Goal: Information Seeking & Learning: Check status

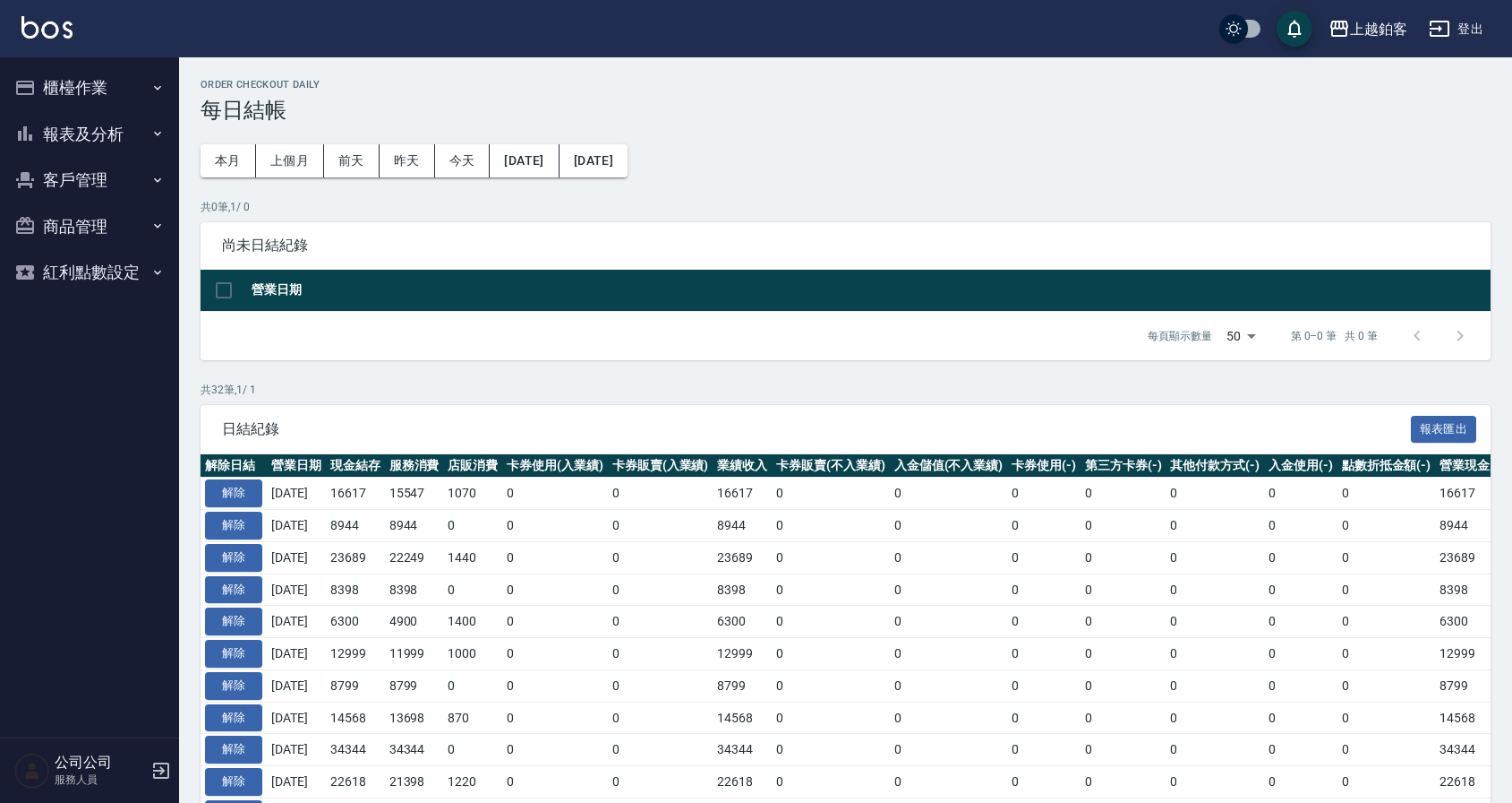
scroll to position [13, 0]
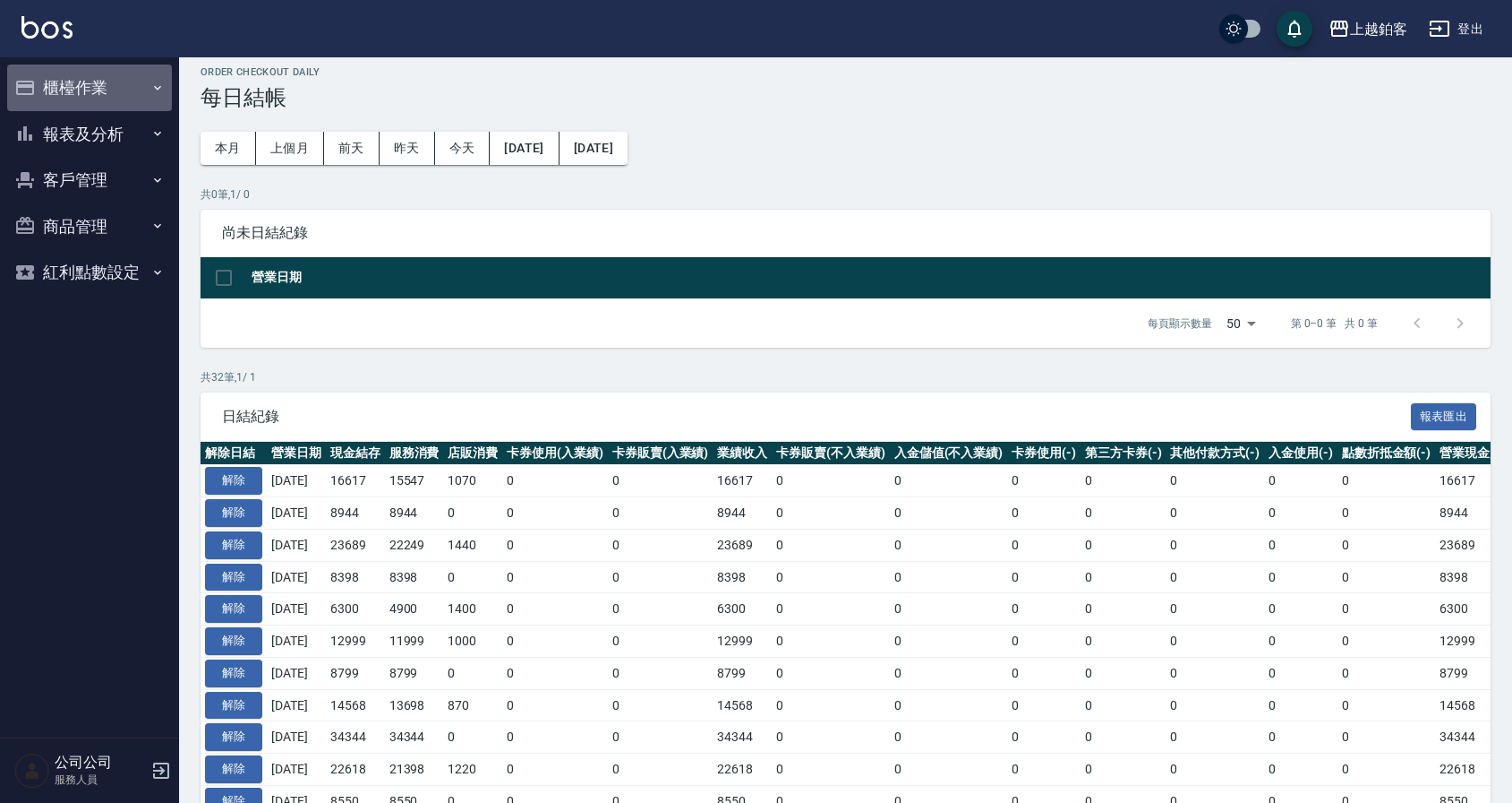
click at [93, 96] on button "櫃檯作業" at bounding box center [89, 87] width 165 height 47
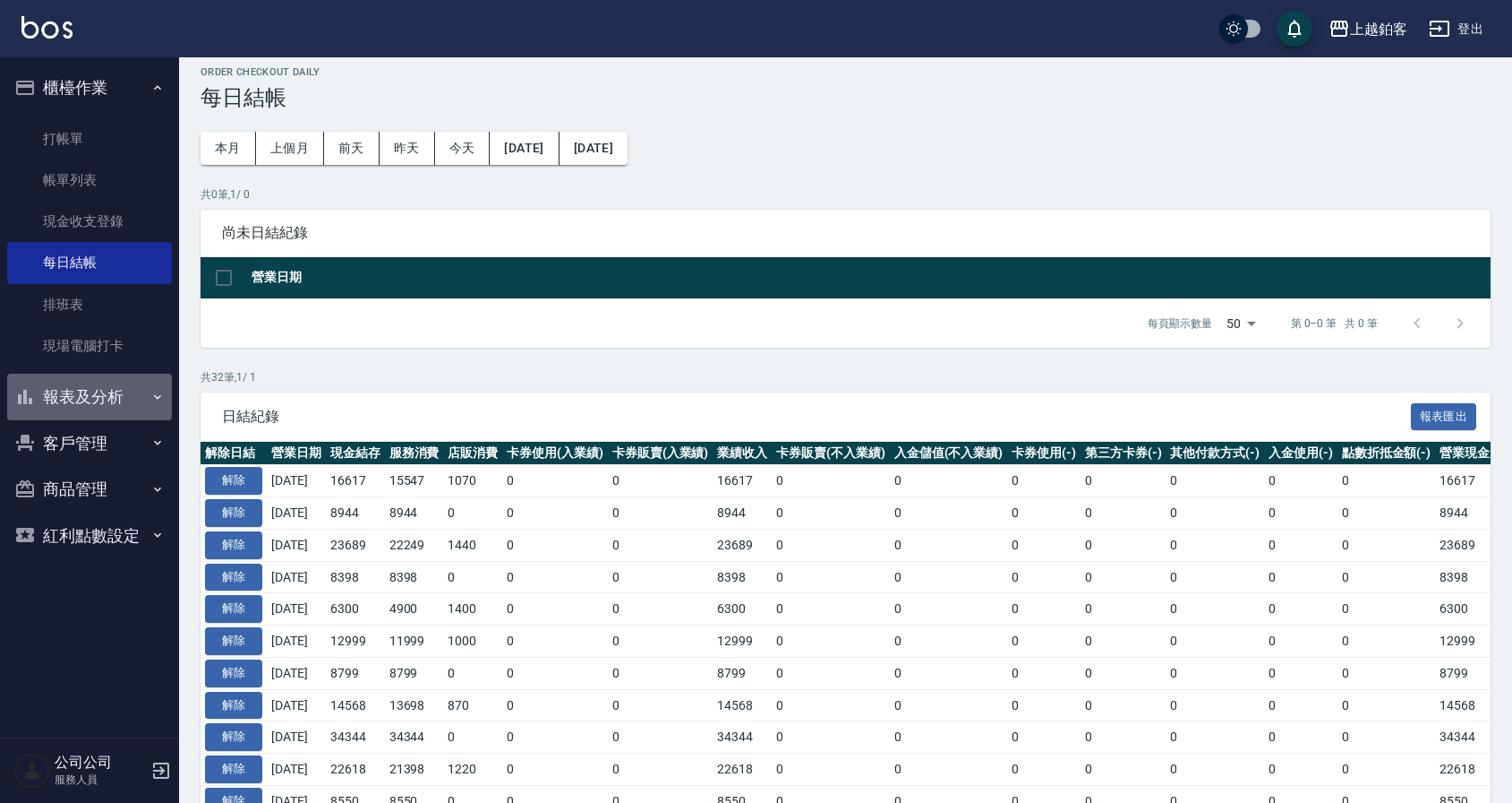
click at [105, 402] on button "報表及分析" at bounding box center [89, 396] width 165 height 47
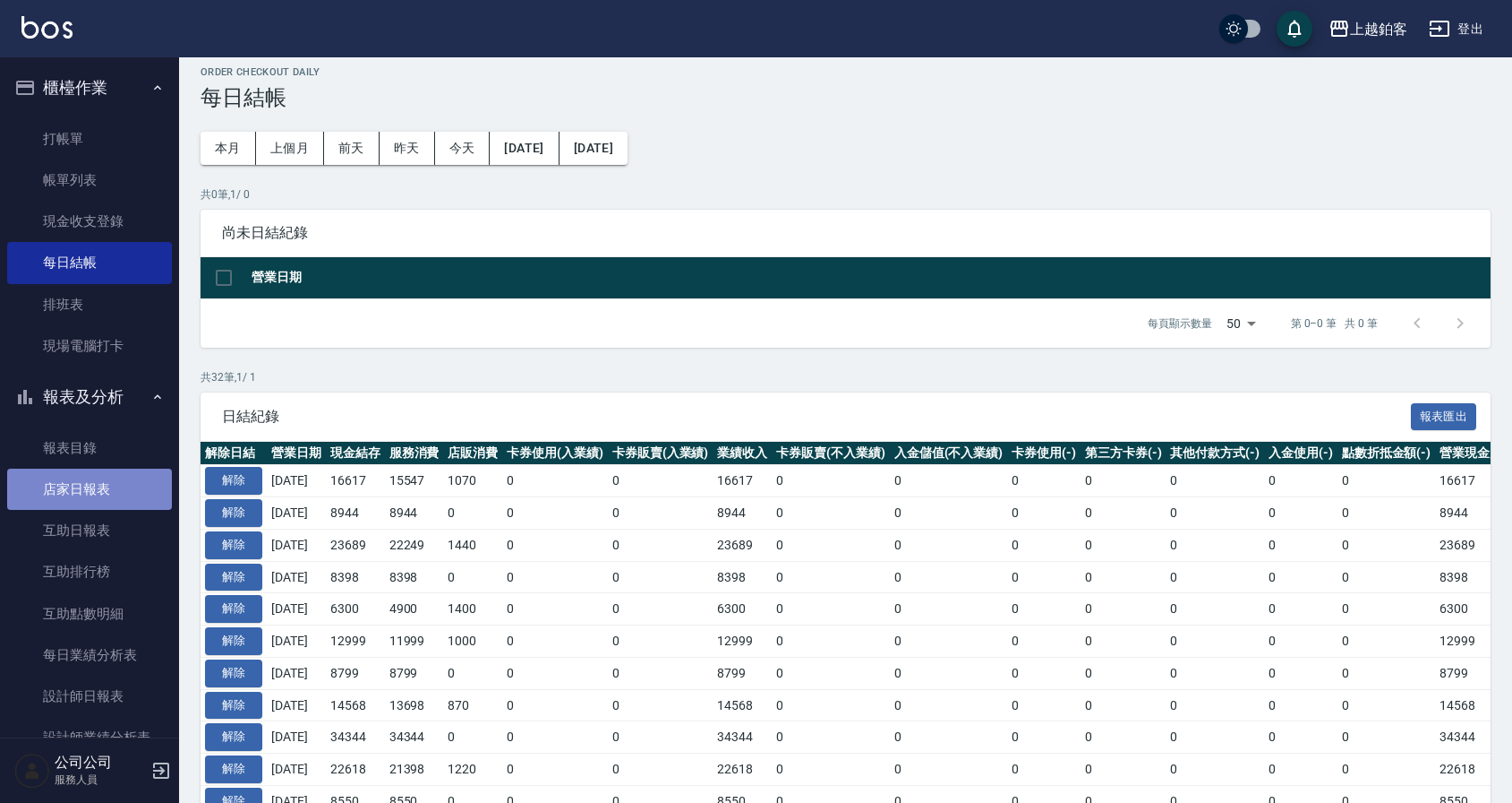
click at [105, 491] on link "店家日報表" at bounding box center [89, 489] width 165 height 42
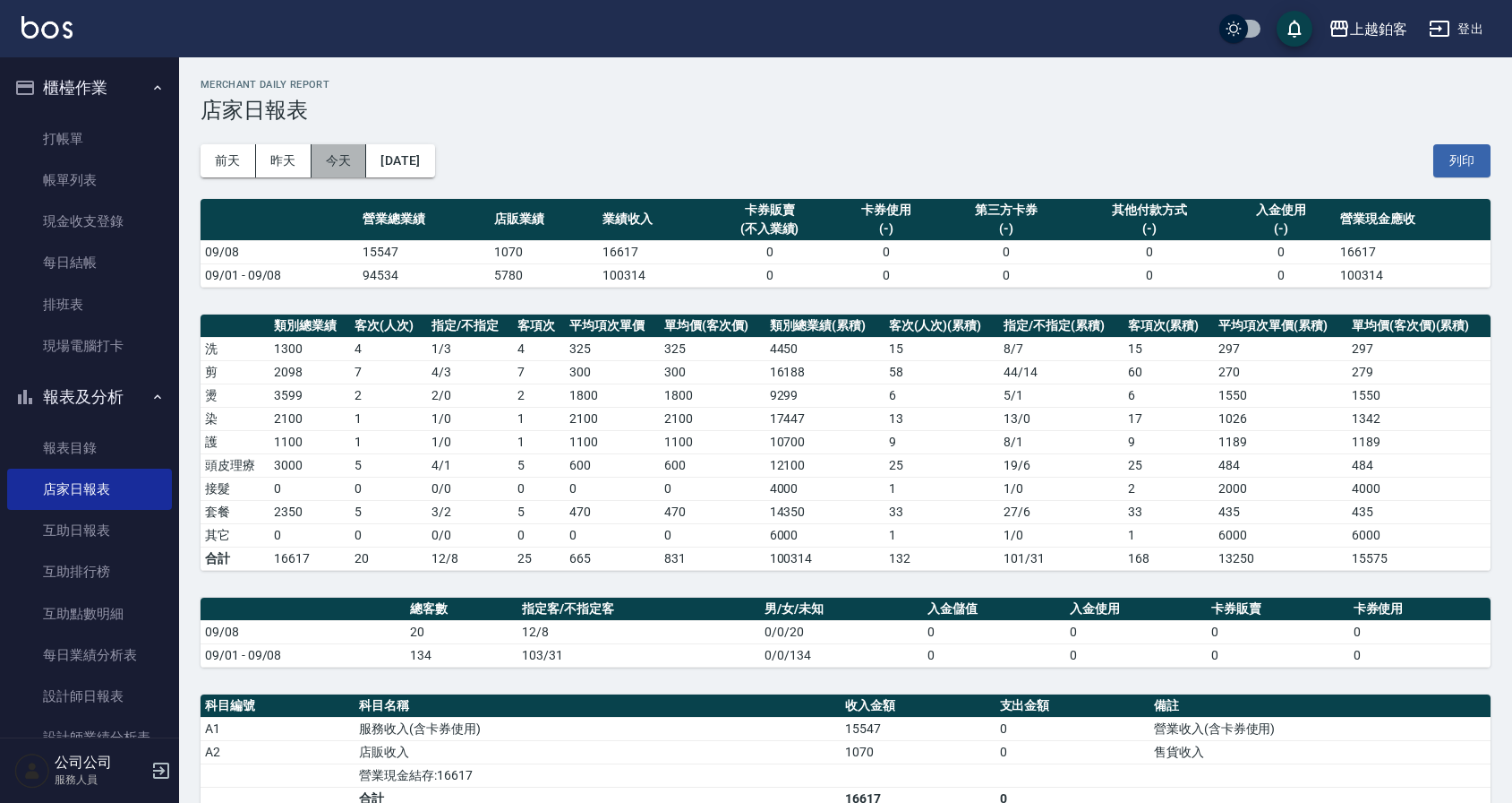
click at [348, 162] on button "今天" at bounding box center [339, 160] width 56 height 33
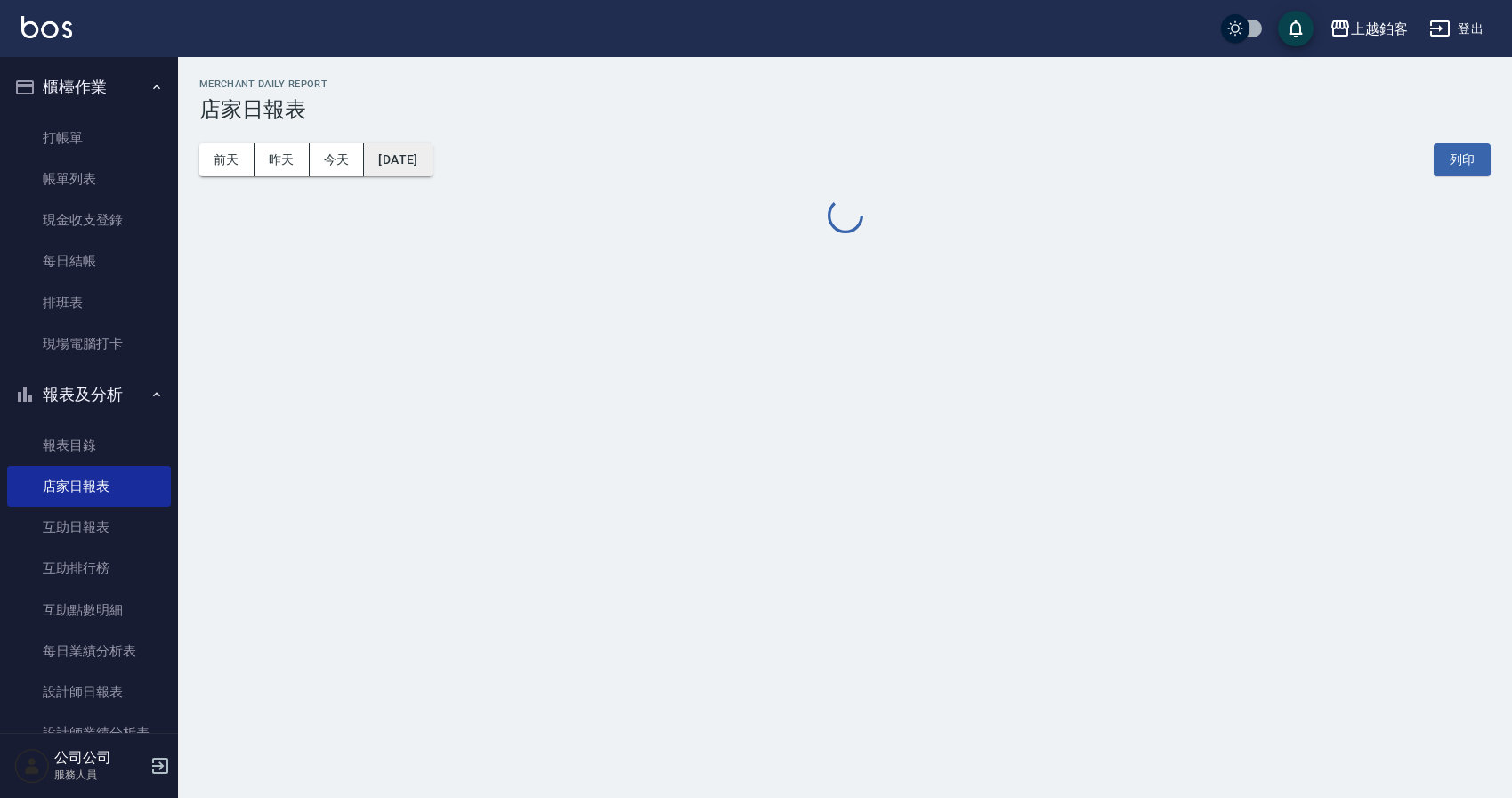
click at [432, 159] on button "[DATE]" at bounding box center [397, 159] width 68 height 33
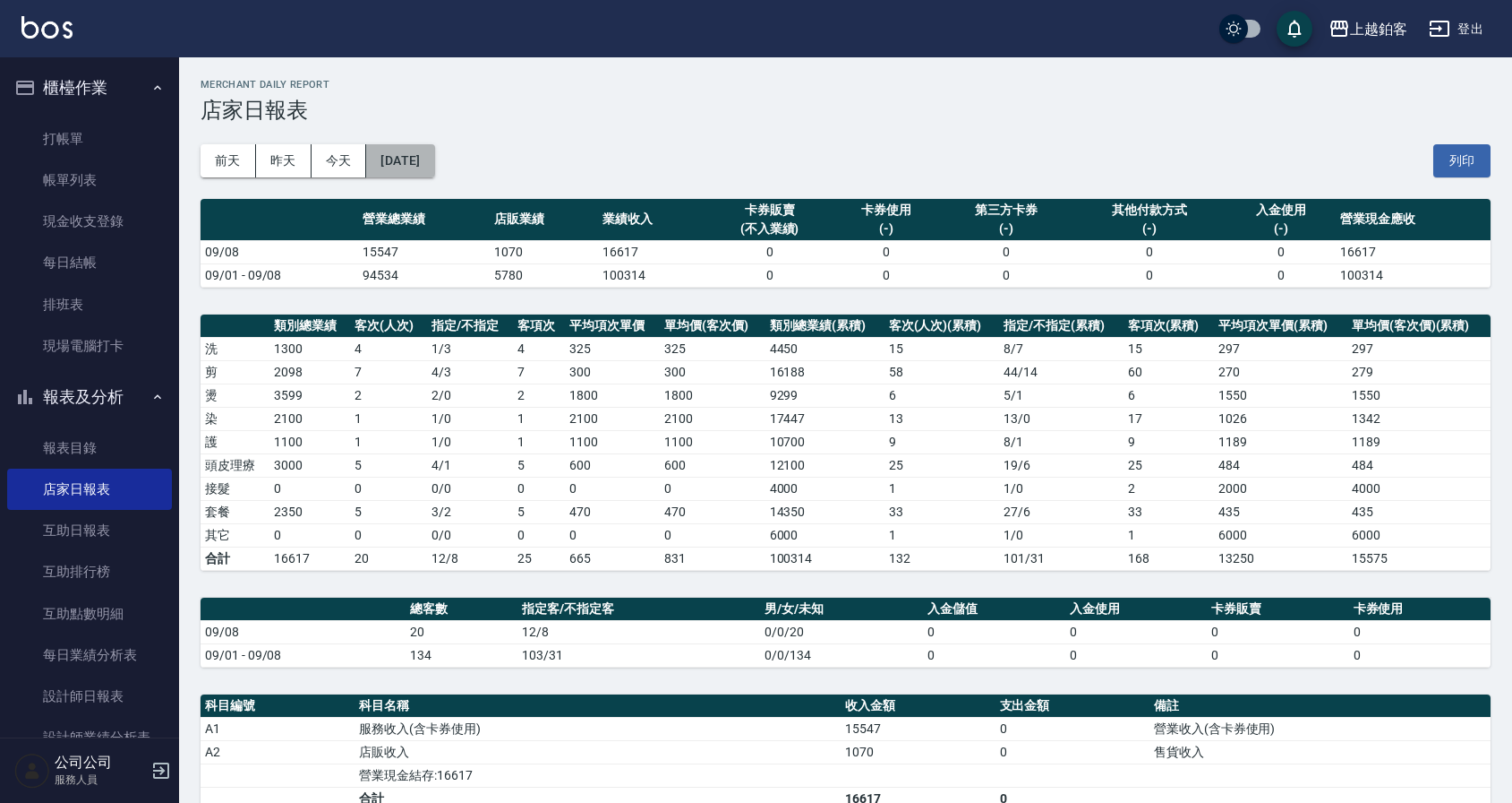
click at [429, 168] on button "[DATE]" at bounding box center [400, 160] width 68 height 33
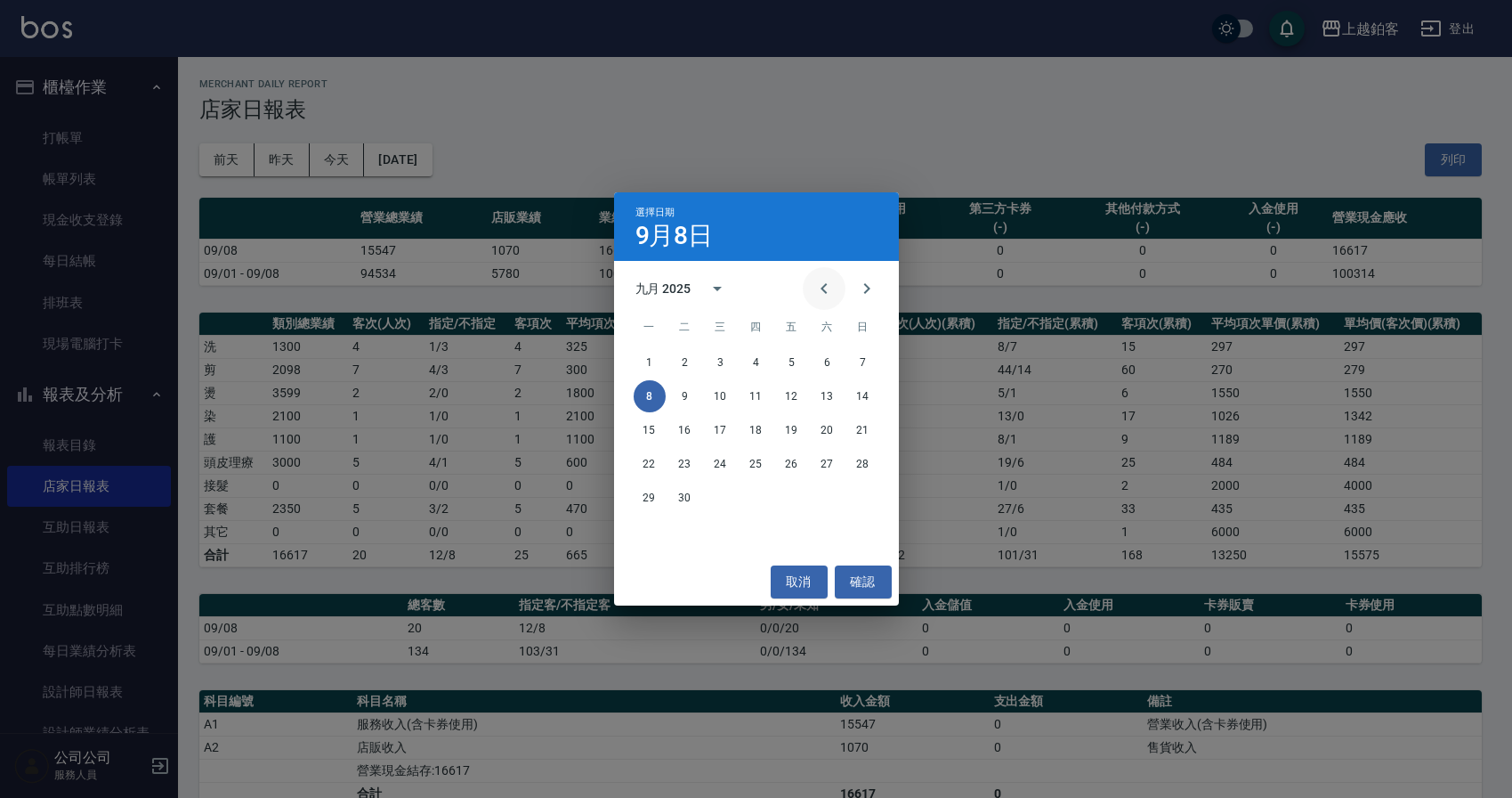
click at [816, 291] on icon "Previous month" at bounding box center [825, 289] width 22 height 22
click at [872, 504] on button "31" at bounding box center [863, 497] width 32 height 32
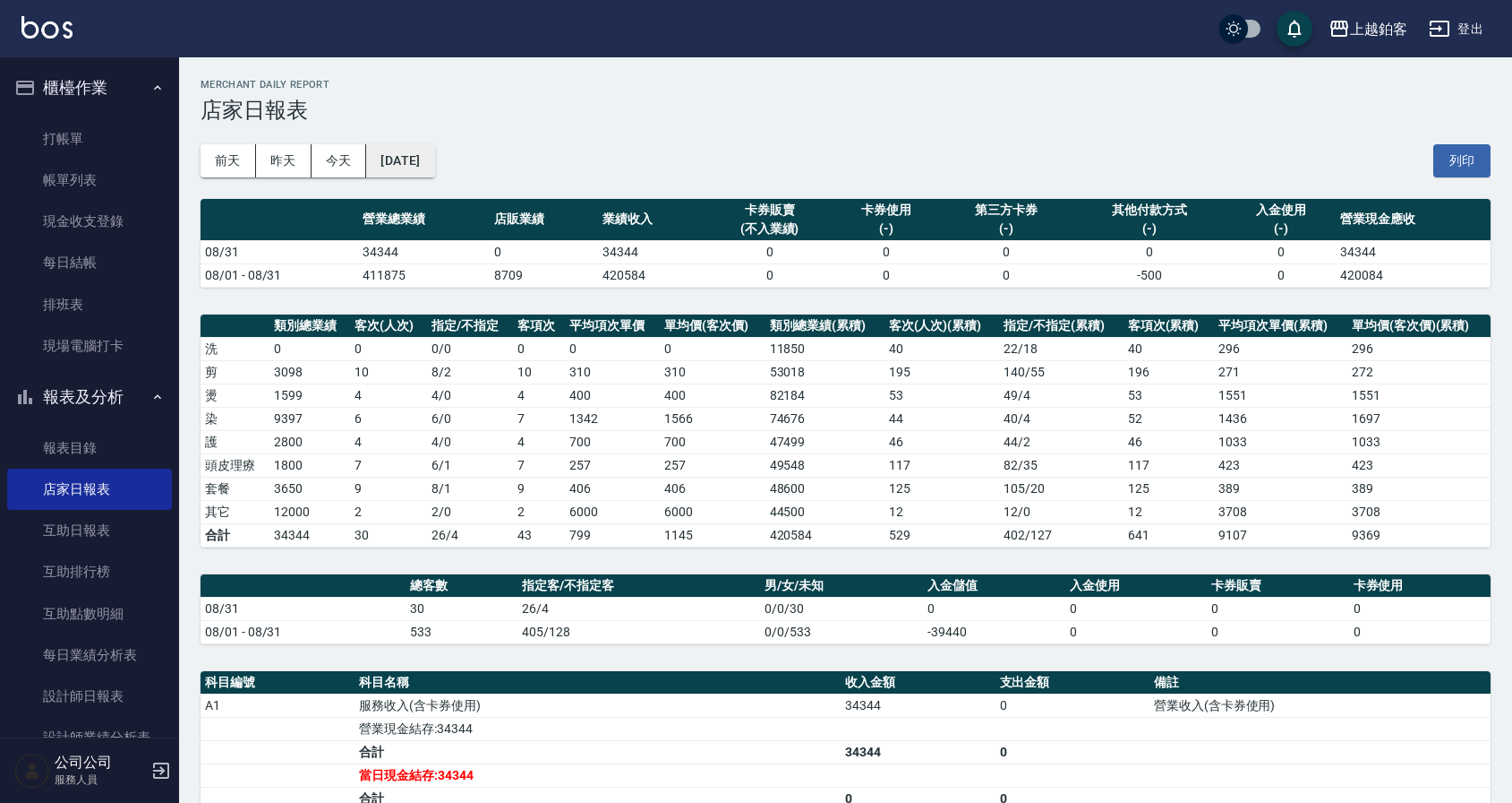
click at [421, 173] on button "[DATE]" at bounding box center [400, 160] width 68 height 33
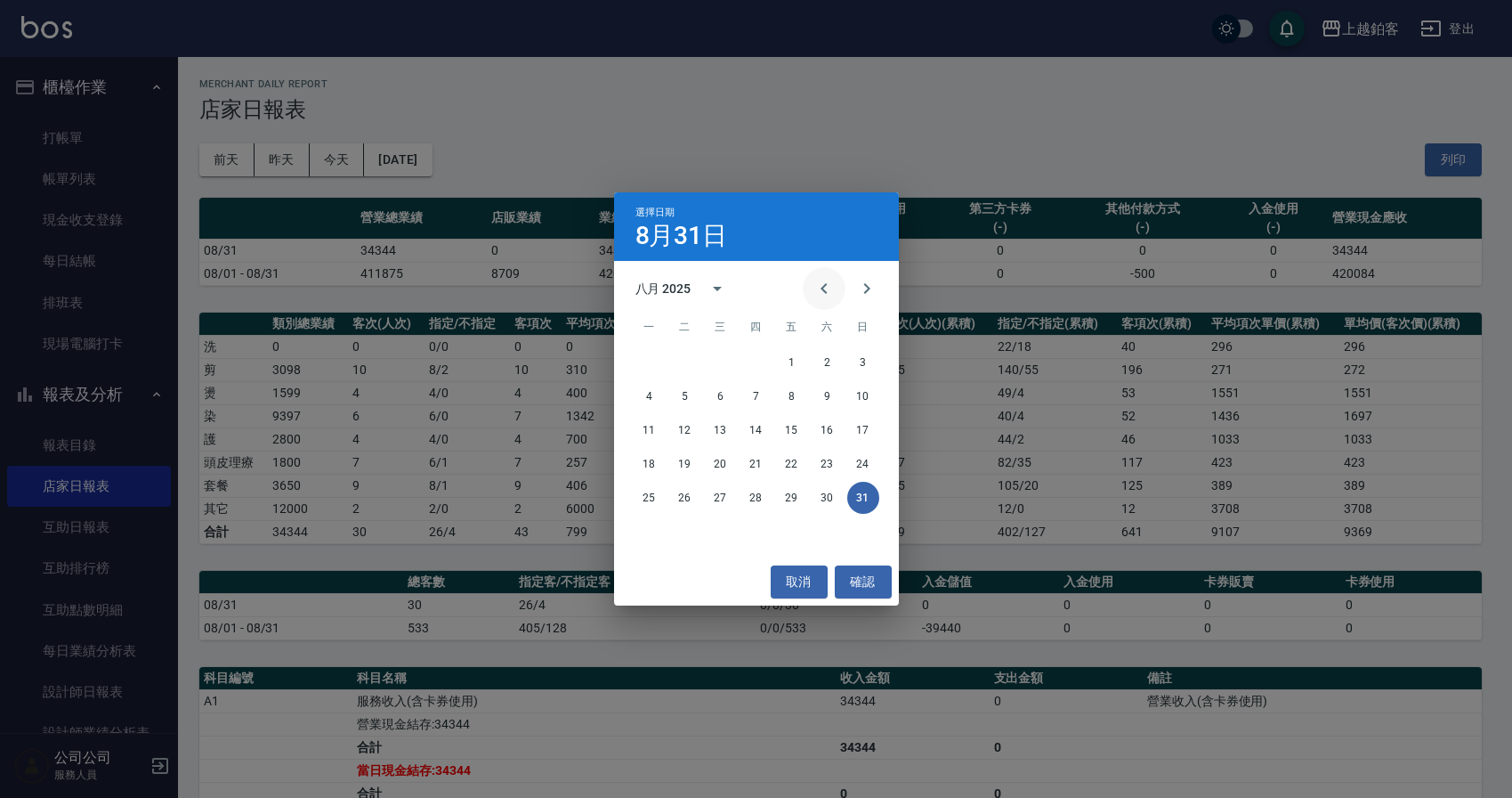
click at [835, 300] on button "Previous month" at bounding box center [824, 288] width 42 height 42
click at [751, 498] on button "31" at bounding box center [756, 497] width 32 height 32
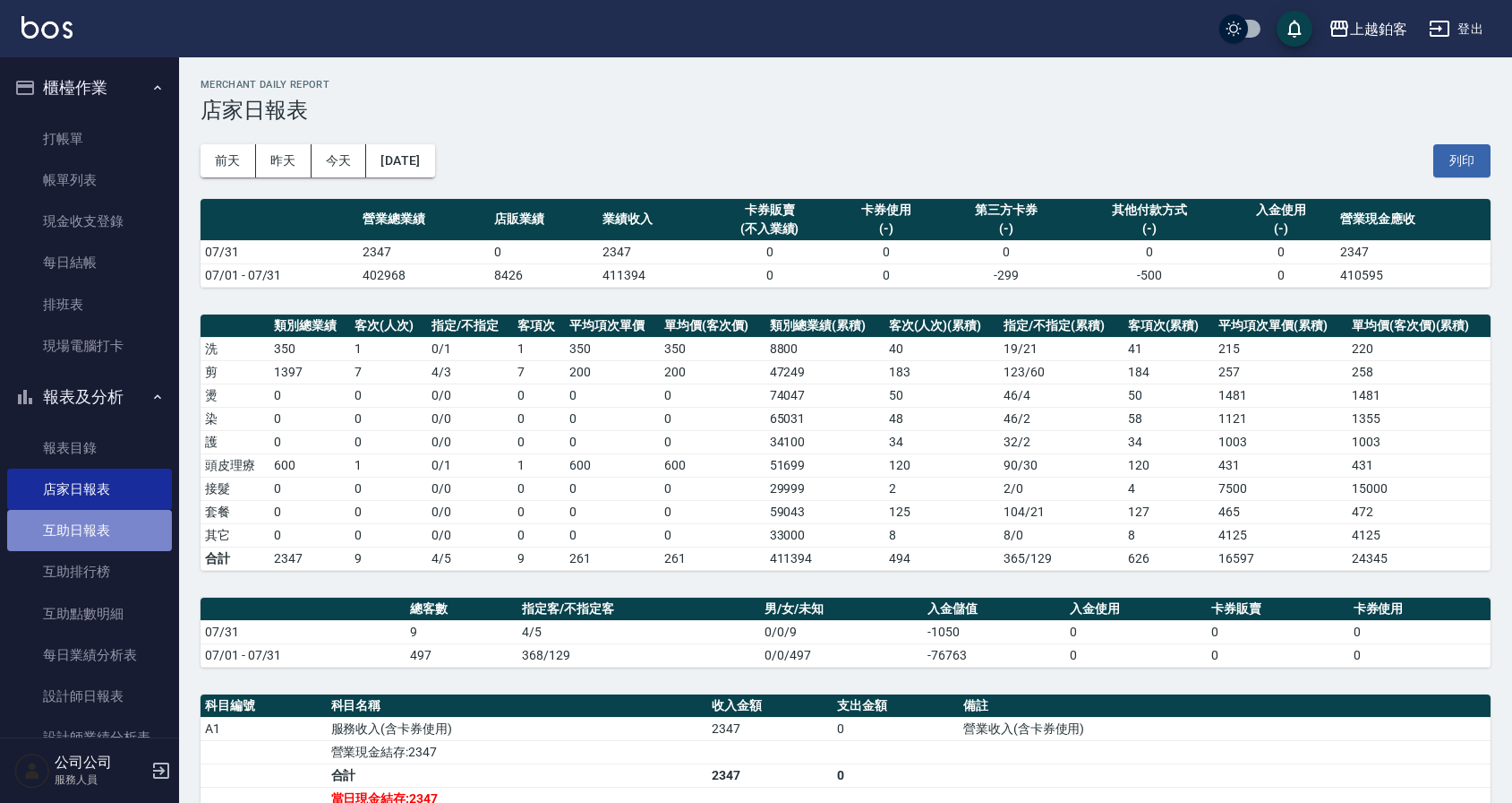
click at [100, 540] on link "互助日報表" at bounding box center [89, 531] width 165 height 42
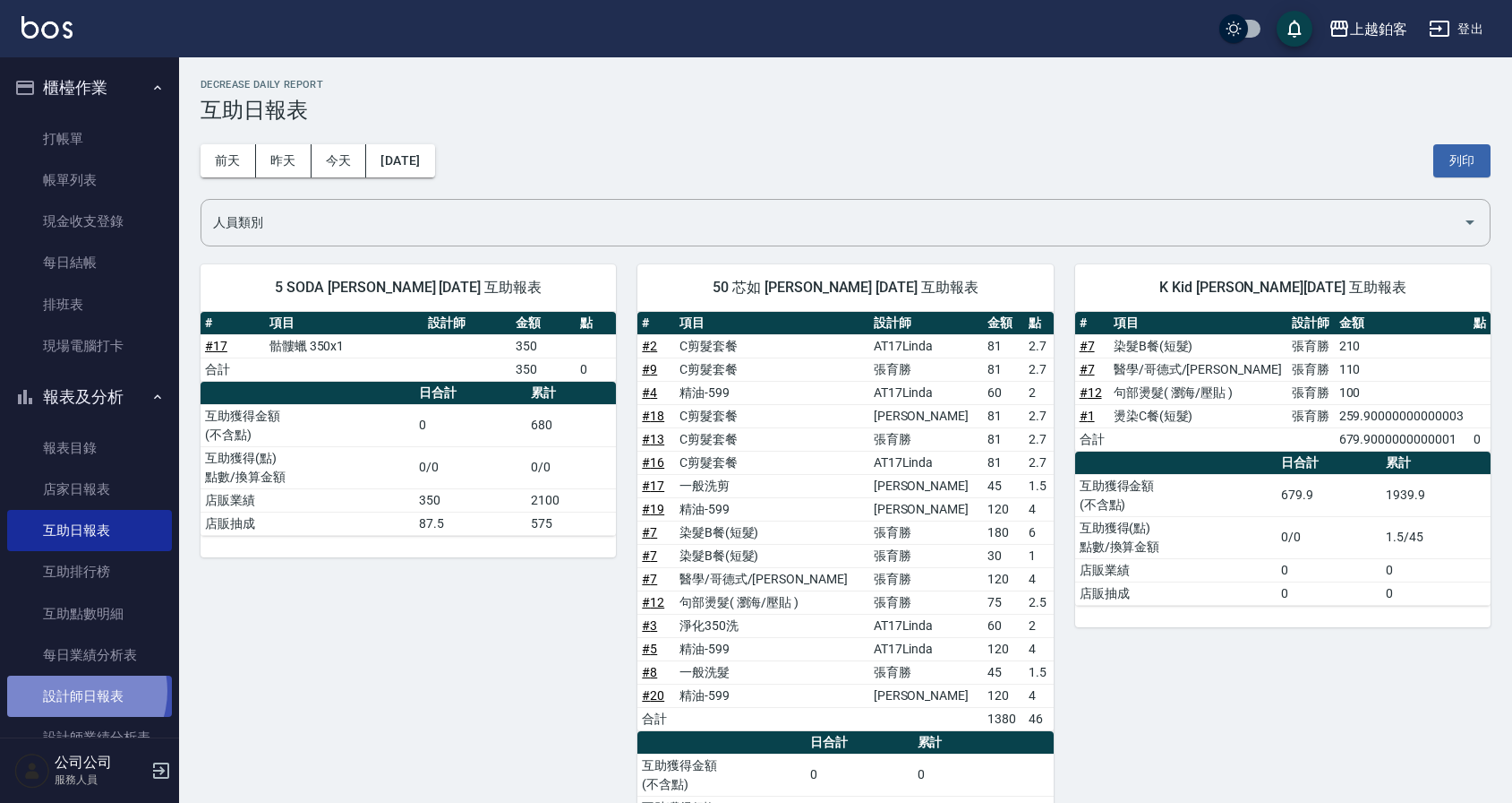
click at [73, 691] on link "設計師日報表" at bounding box center [89, 696] width 165 height 42
